Goal: Information Seeking & Learning: Learn about a topic

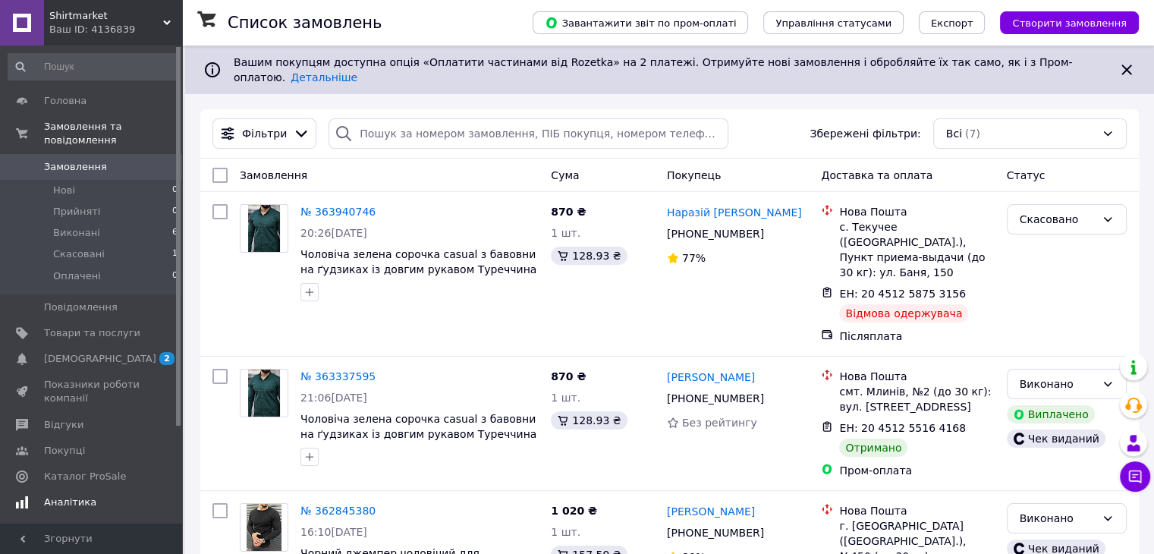
click at [109, 489] on link "Аналітика" at bounding box center [93, 502] width 187 height 26
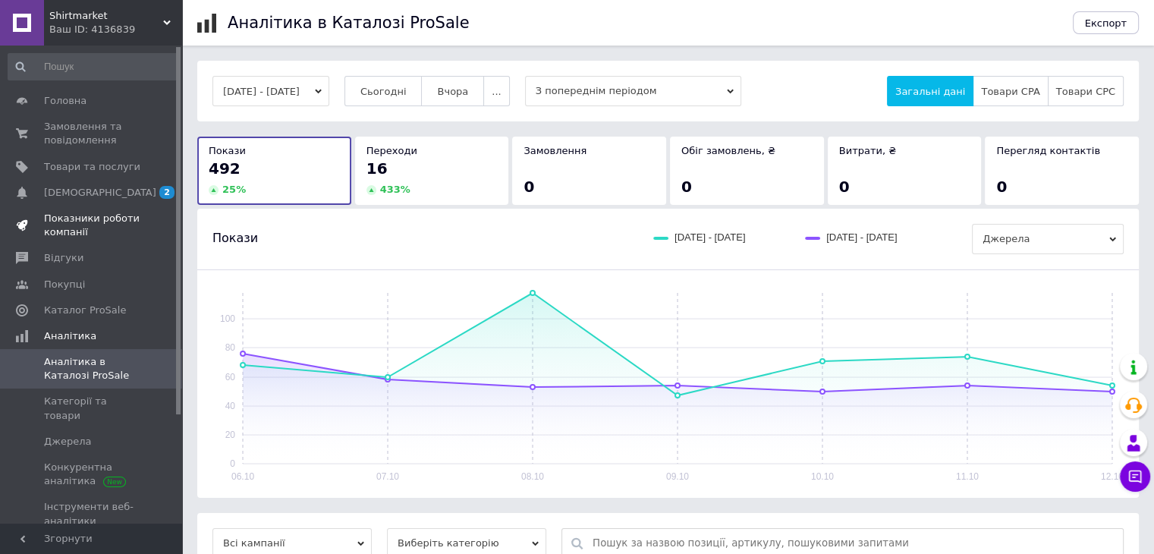
click at [141, 234] on span at bounding box center [161, 225] width 42 height 27
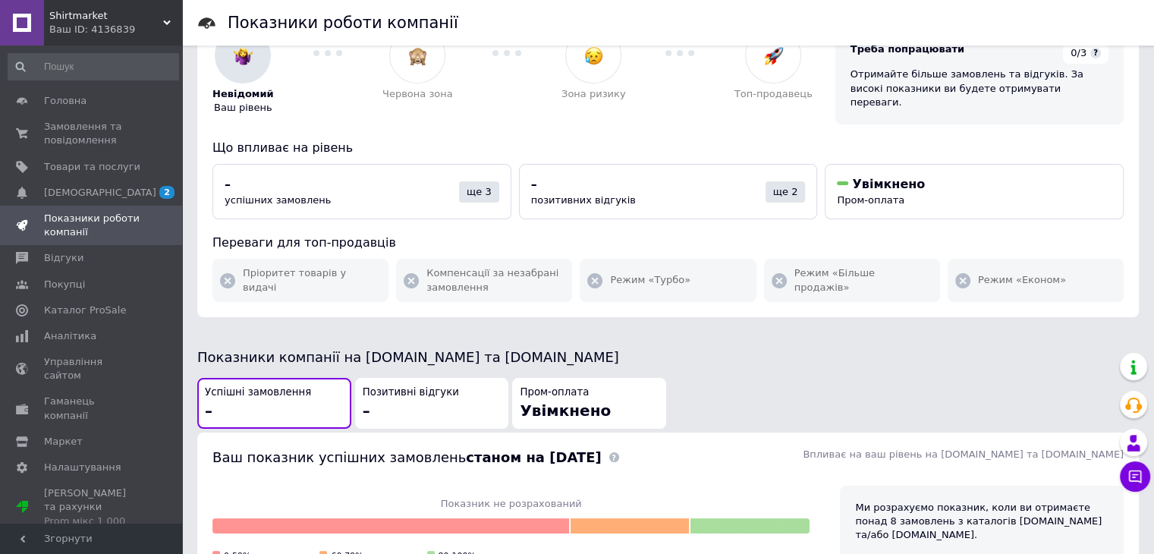
scroll to position [455, 0]
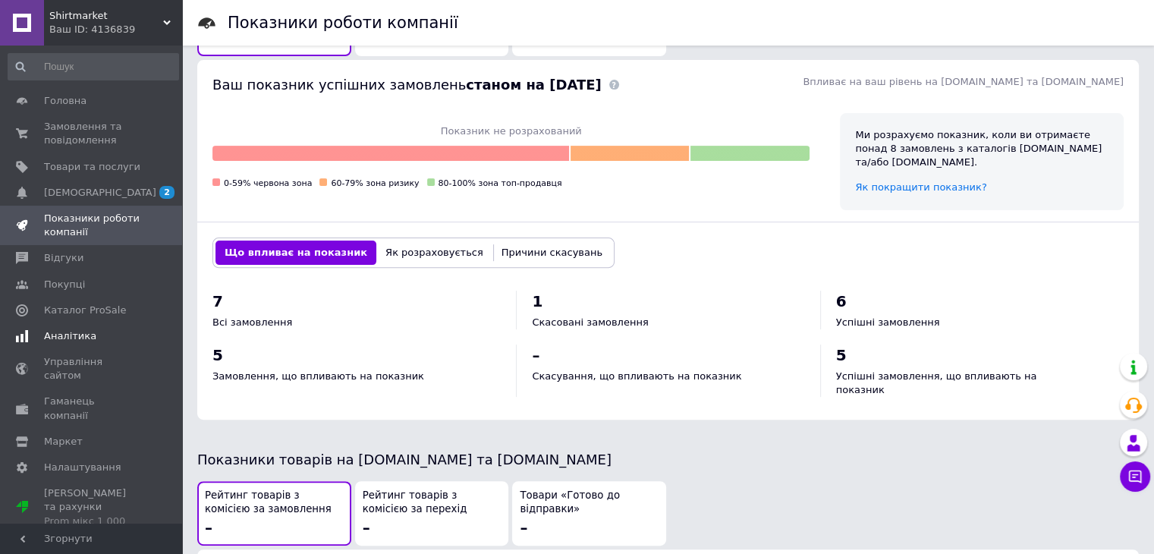
click at [105, 338] on span "Аналітика" at bounding box center [92, 336] width 96 height 14
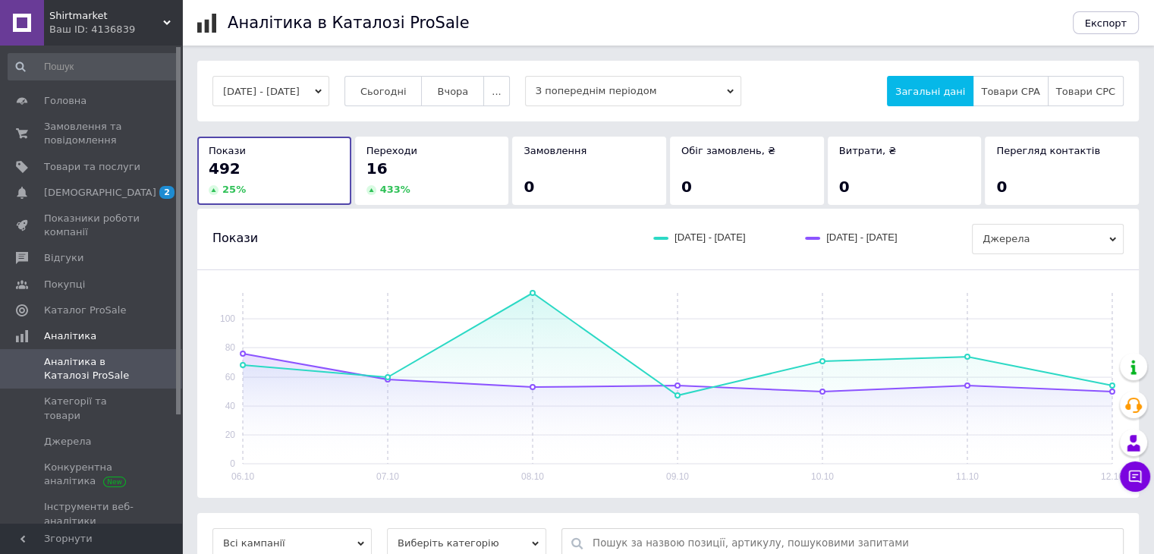
click at [313, 80] on button "[DATE] - [DATE]" at bounding box center [270, 91] width 117 height 30
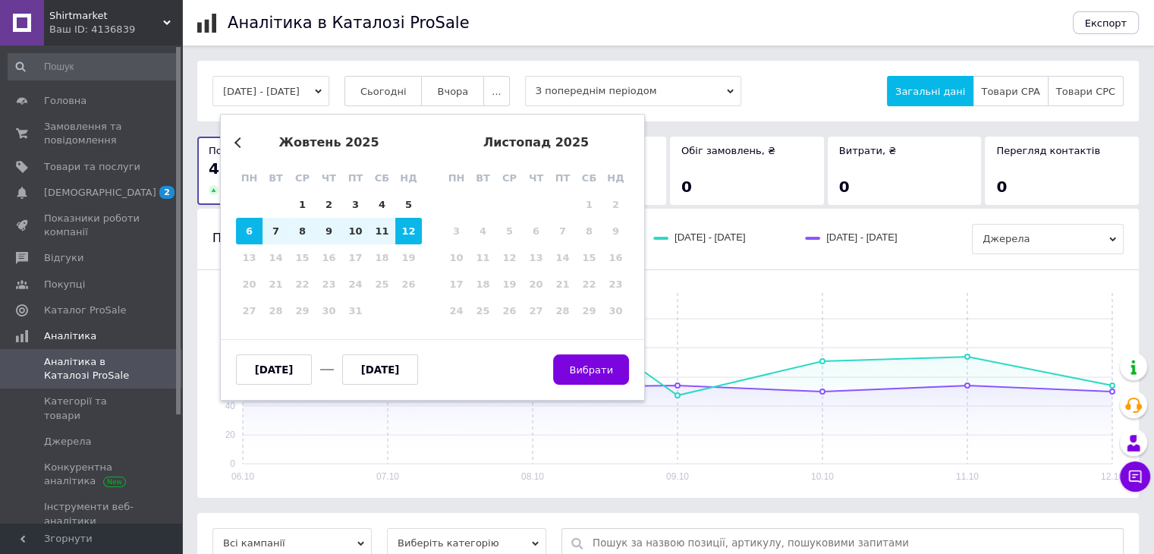
click at [230, 146] on div "Previous Month [DATE] пн вт ср чт пт сб нд 29 30 1 2 3 4 5 6 7 8 9 10 11 12 13 …" at bounding box center [432, 257] width 425 height 287
click at [237, 143] on button "Previous Month" at bounding box center [239, 142] width 11 height 11
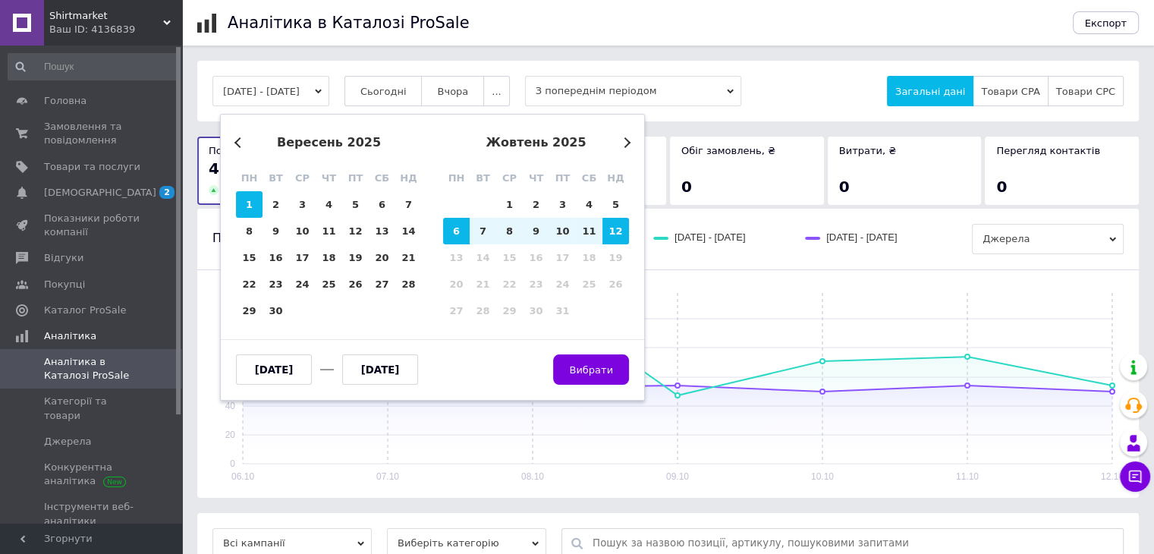
click at [256, 205] on div "1" at bounding box center [249, 204] width 27 height 27
type input "[DATE]"
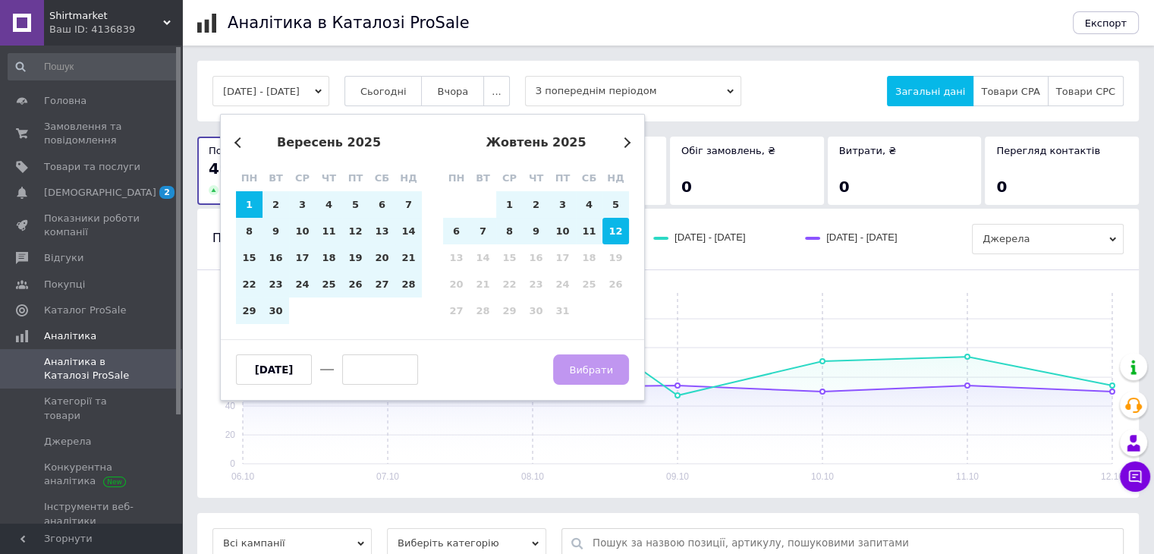
click at [608, 236] on div "12" at bounding box center [615, 231] width 27 height 27
type input "[DATE]"
click at [583, 376] on button "Вибрати" at bounding box center [591, 369] width 76 height 30
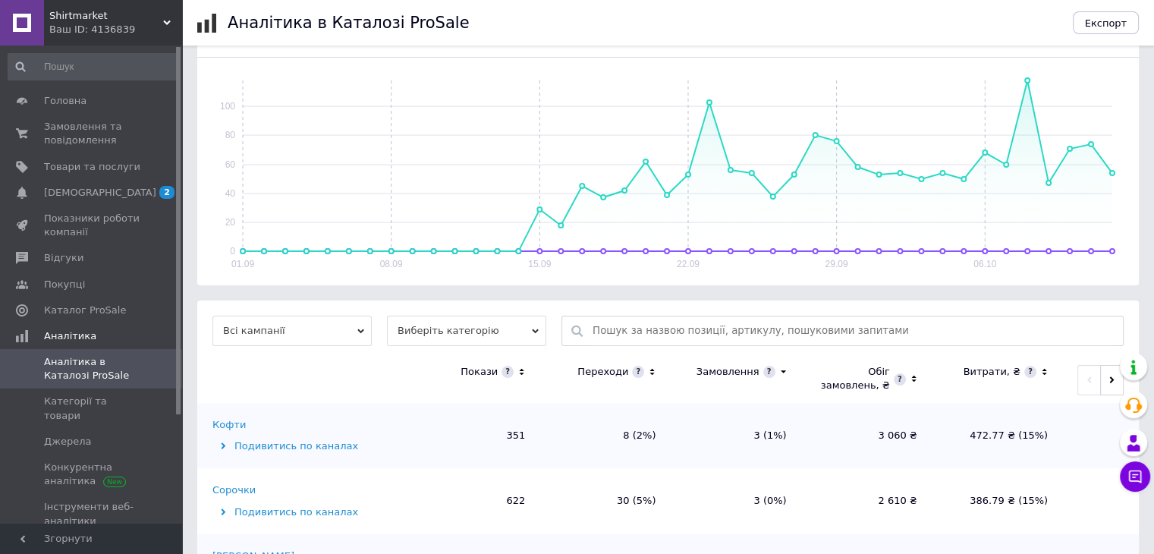
scroll to position [288, 0]
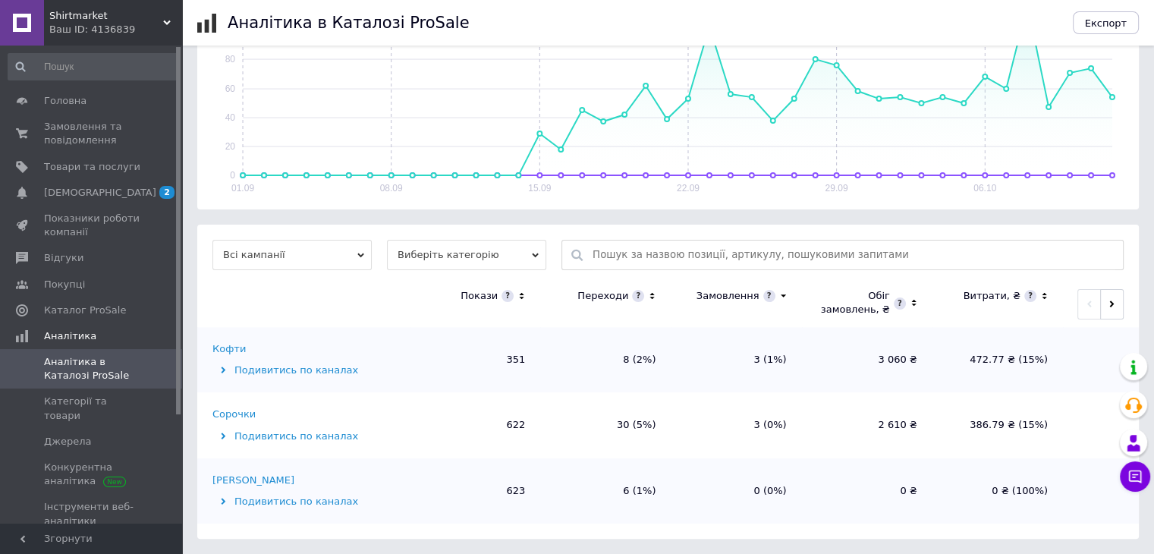
click at [428, 258] on span "Виберіть категорію" at bounding box center [466, 255] width 159 height 30
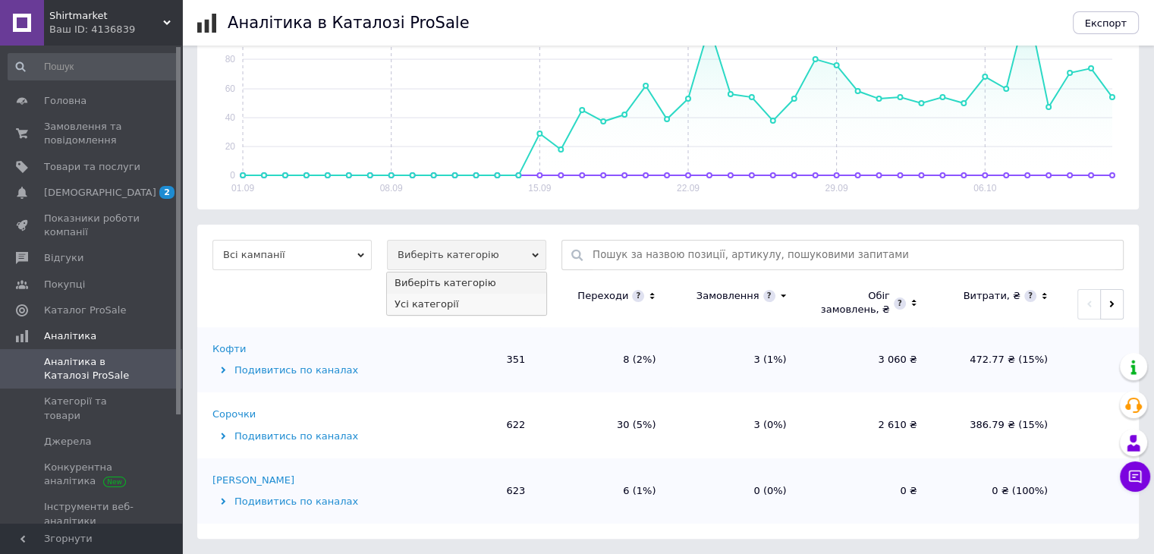
click at [442, 307] on li "Усі категорії" at bounding box center [466, 304] width 159 height 21
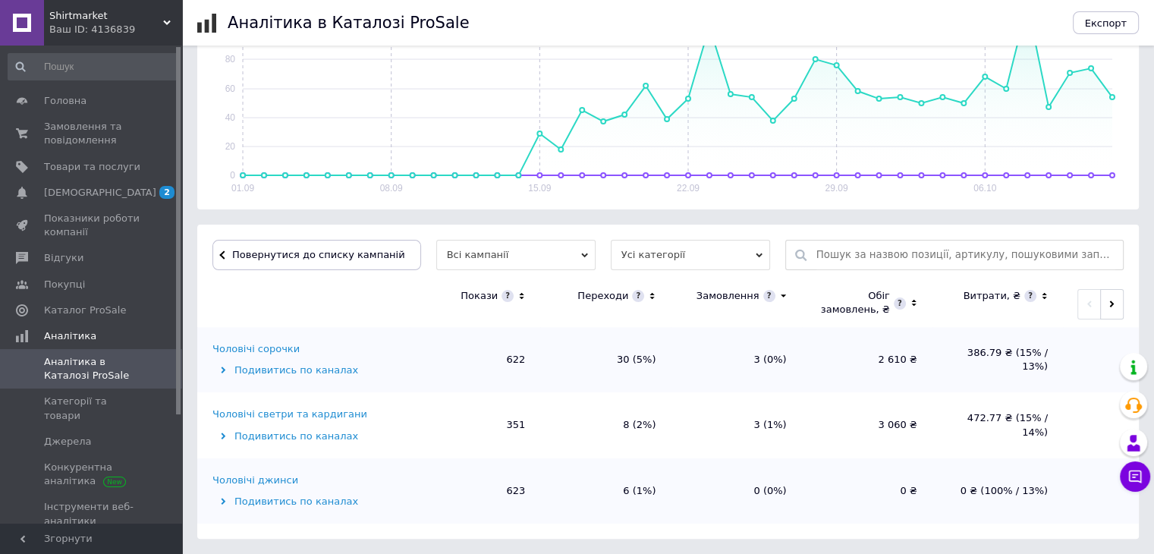
click at [121, 376] on span "Аналітика в Каталозі ProSale" at bounding box center [92, 368] width 96 height 27
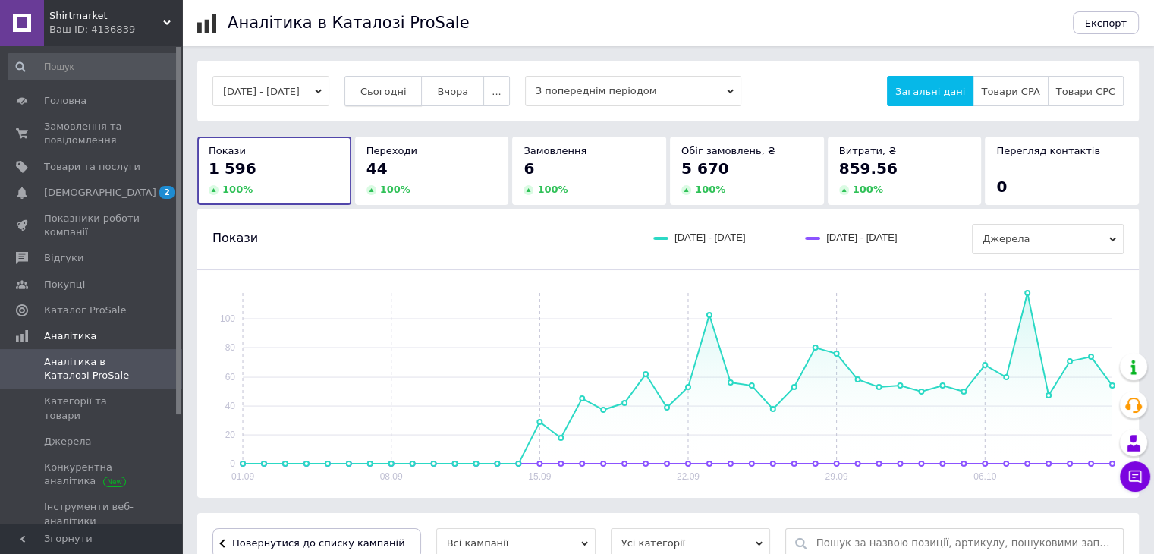
click at [407, 89] on span "Сьогодні" at bounding box center [383, 91] width 46 height 11
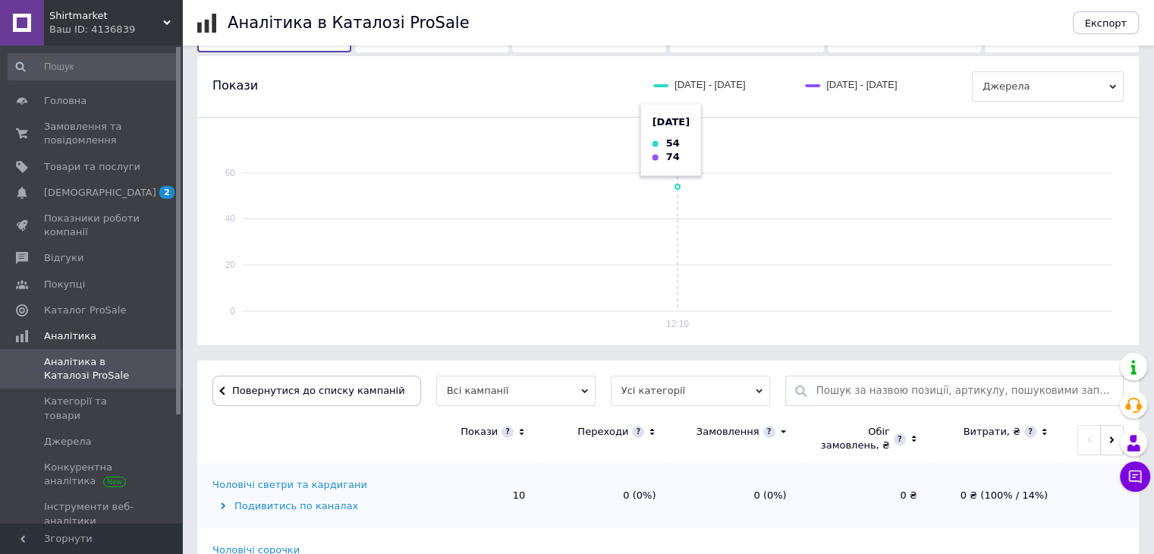
scroll to position [288, 0]
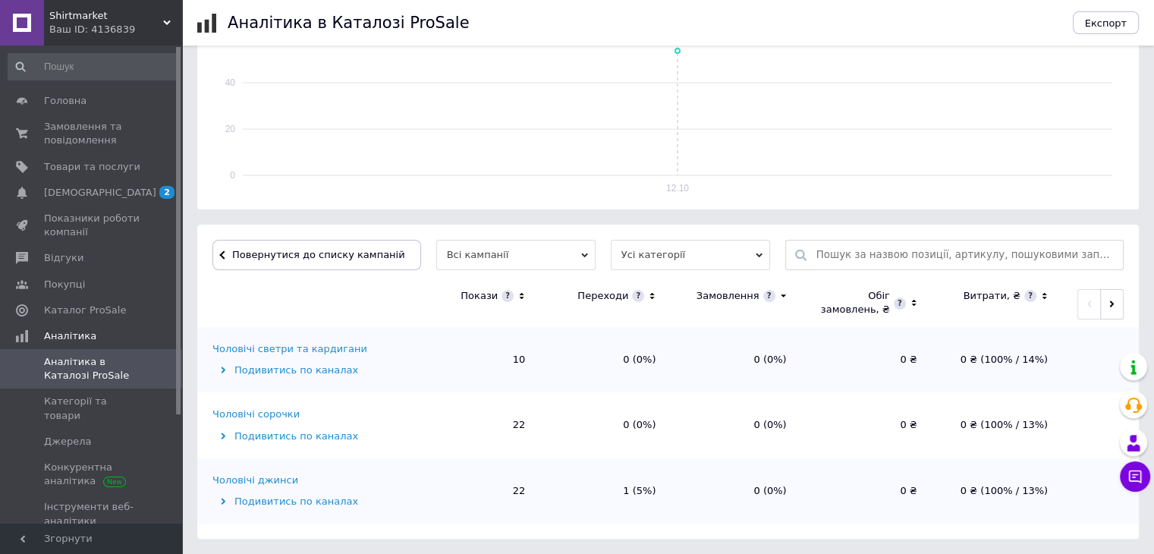
click at [272, 474] on div "Чоловічі джинси" at bounding box center [255, 480] width 86 height 14
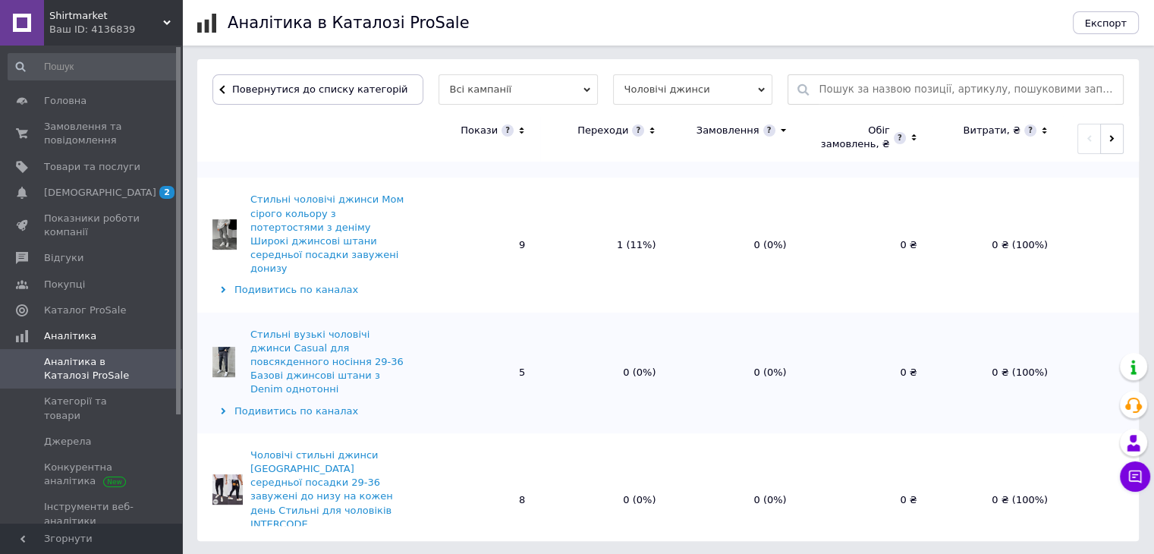
scroll to position [455, 0]
